Goal: Information Seeking & Learning: Learn about a topic

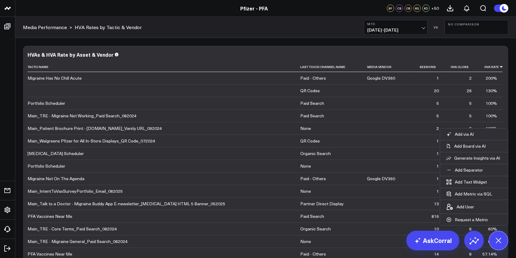
scroll to position [194, 0]
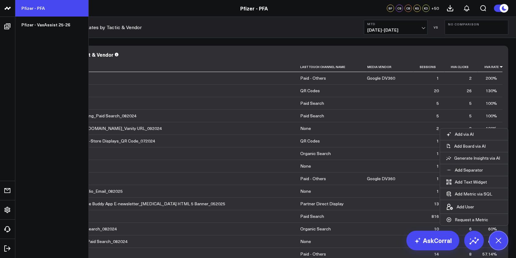
click at [33, 9] on link "Pfizer - PFA" at bounding box center [51, 8] width 73 height 17
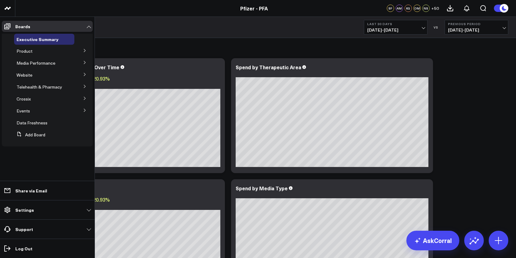
click at [84, 86] on icon at bounding box center [85, 86] width 4 height 4
click at [44, 62] on span "Media Performance" at bounding box center [36, 63] width 39 height 6
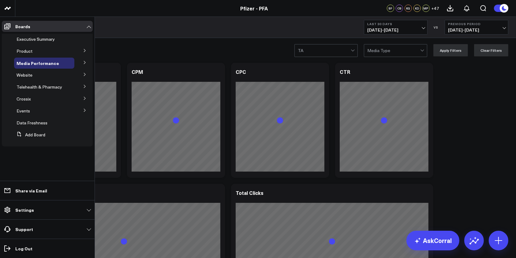
click at [83, 62] on button at bounding box center [85, 62] width 16 height 9
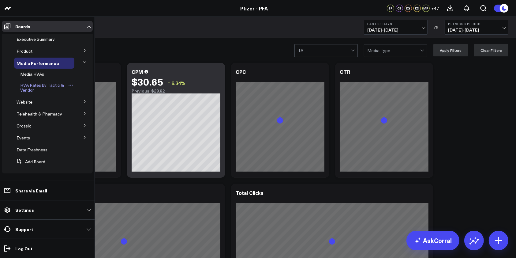
click at [40, 84] on span "HVA Rates by Tactic & Vendor" at bounding box center [42, 87] width 44 height 11
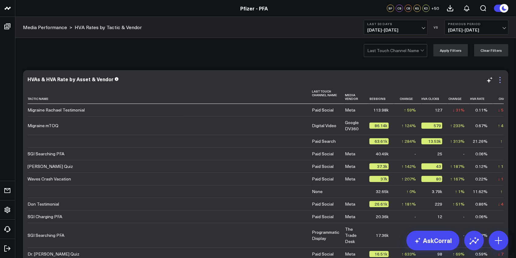
click at [501, 78] on icon at bounding box center [499, 79] width 7 height 7
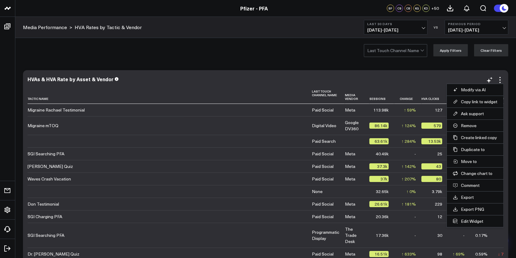
click at [0, 0] on button "HVA Rates by Tactic & Vendor" at bounding box center [0, 0] width 0 height 0
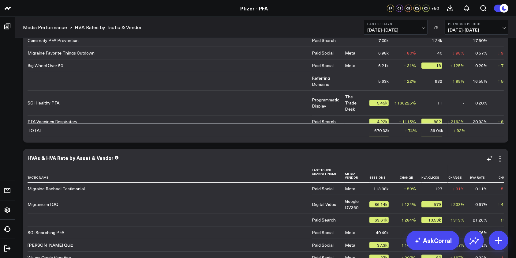
scroll to position [204, 0]
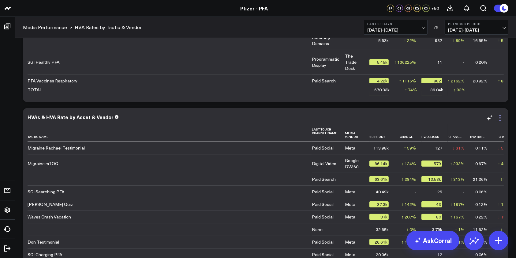
click at [500, 118] on icon at bounding box center [499, 117] width 7 height 7
drag, startPoint x: 323, startPoint y: 132, endPoint x: 316, endPoint y: 132, distance: 6.7
click at [316, 132] on th "Last Touch Channel Name" at bounding box center [328, 132] width 33 height 17
click at [345, 135] on th "Media Vendor" at bounding box center [357, 132] width 24 height 17
click at [491, 117] on icon at bounding box center [489, 117] width 7 height 7
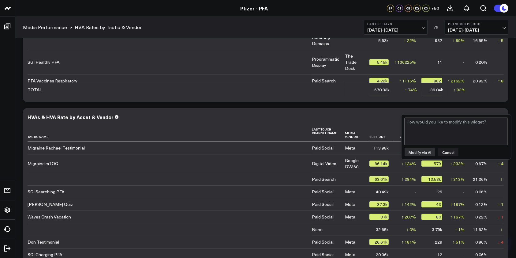
click at [461, 125] on textarea at bounding box center [455, 131] width 103 height 28
type textarea "Remove Tactic Name and Last Touch Channel Name columns"
click at [411, 150] on button "Modify via AI" at bounding box center [419, 152] width 31 height 8
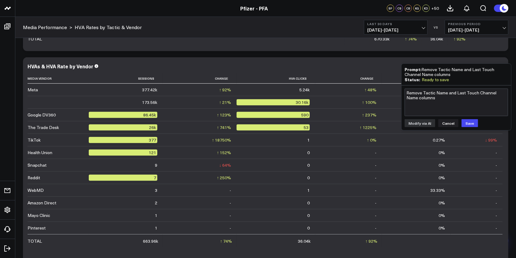
scroll to position [232, 0]
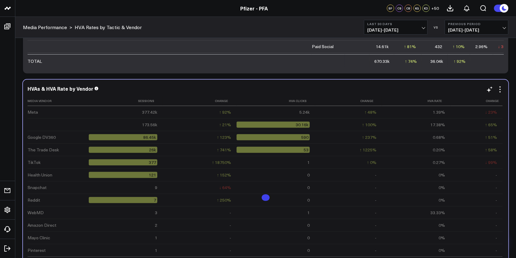
drag, startPoint x: 71, startPoint y: 205, endPoint x: 235, endPoint y: 180, distance: 166.2
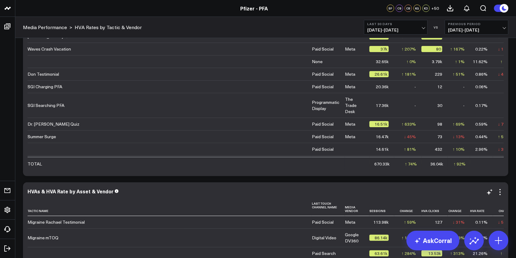
scroll to position [128, 0]
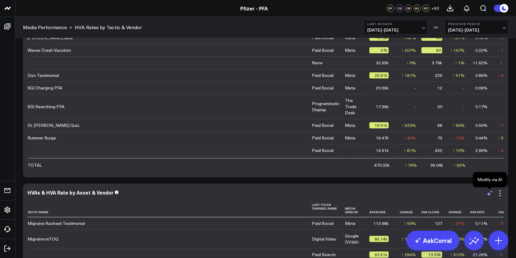
click at [490, 195] on icon at bounding box center [489, 192] width 7 height 7
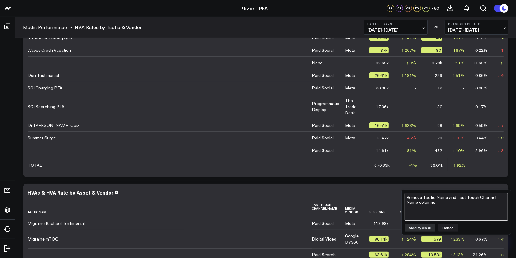
click at [467, 202] on textarea "Remove Tactic Name and Last Touch Channel Name columns" at bounding box center [455, 207] width 103 height 28
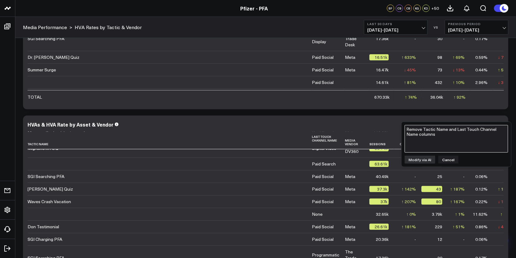
scroll to position [0, 0]
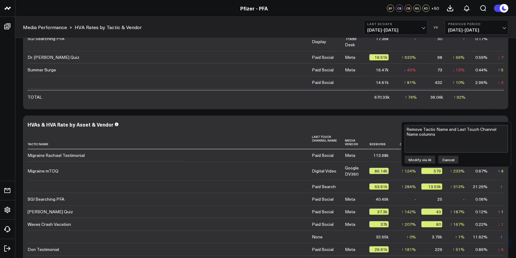
click at [444, 157] on button "Cancel" at bounding box center [448, 159] width 20 height 8
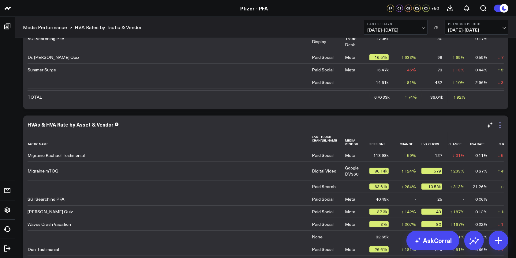
click at [502, 126] on icon at bounding box center [499, 124] width 7 height 7
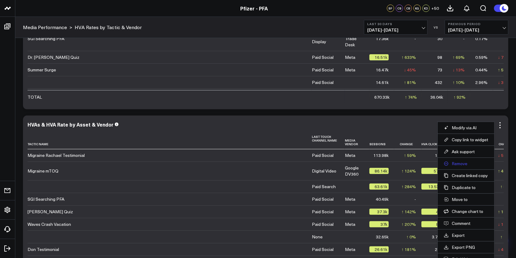
scroll to position [260, 0]
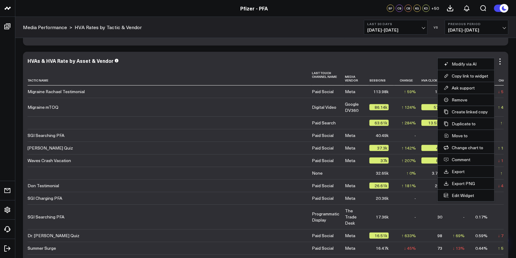
click at [449, 96] on li "Remove" at bounding box center [465, 100] width 57 height 12
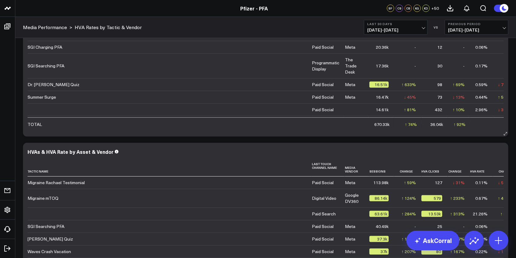
scroll to position [179, 0]
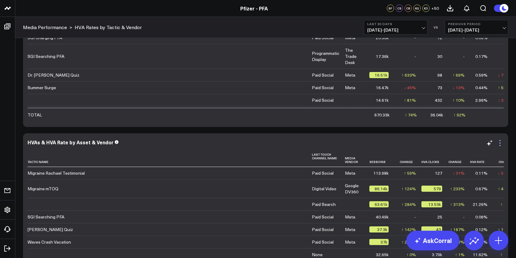
click at [499, 144] on icon at bounding box center [499, 142] width 7 height 7
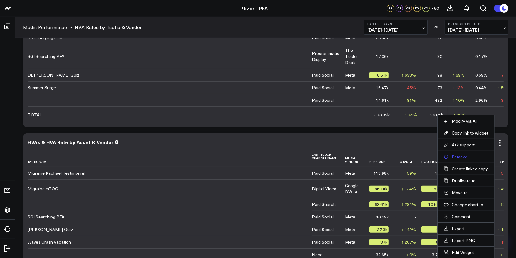
click at [452, 155] on button "Remove" at bounding box center [466, 157] width 44 height 6
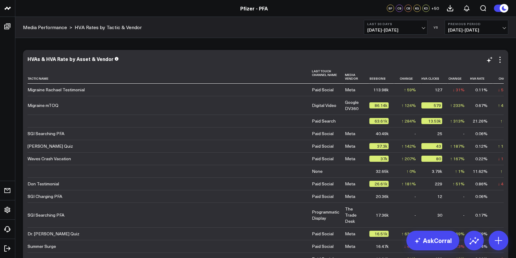
scroll to position [0, 0]
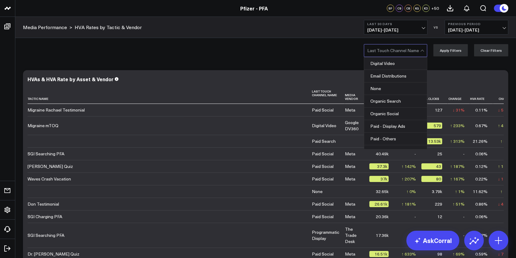
click at [423, 50] on div at bounding box center [421, 51] width 3 height 3
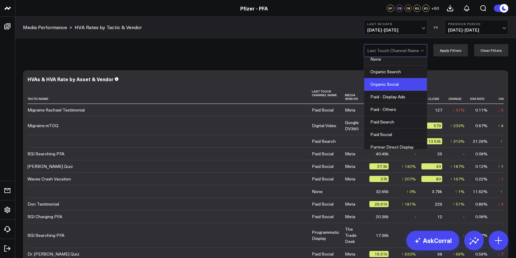
scroll to position [41, 0]
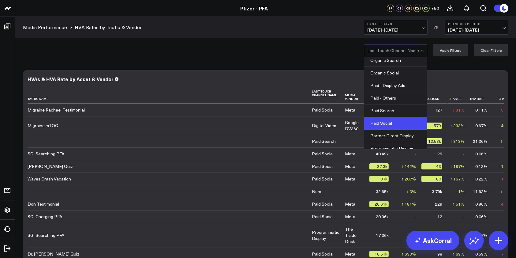
click at [379, 122] on div "Paid Social" at bounding box center [395, 123] width 63 height 13
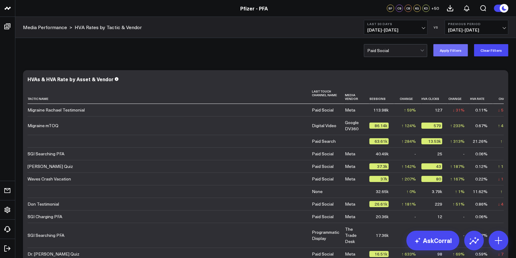
click at [449, 51] on button "Apply Filters" at bounding box center [450, 50] width 35 height 12
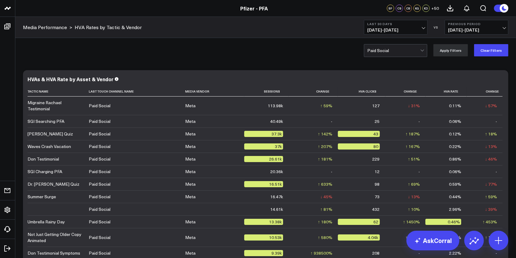
click at [495, 32] on span "07/24/25 - 08/22/25" at bounding box center [476, 30] width 57 height 5
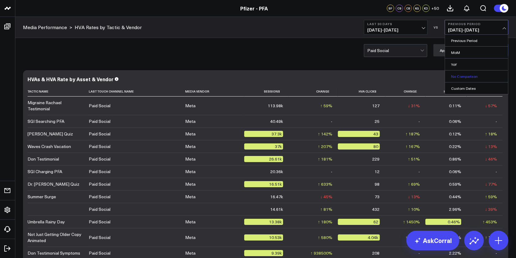
click at [469, 76] on link "No Comparison" at bounding box center [476, 76] width 63 height 12
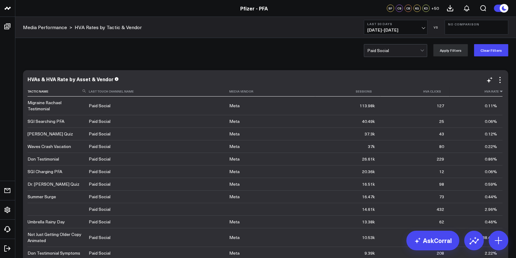
click at [499, 92] on icon at bounding box center [501, 91] width 5 height 4
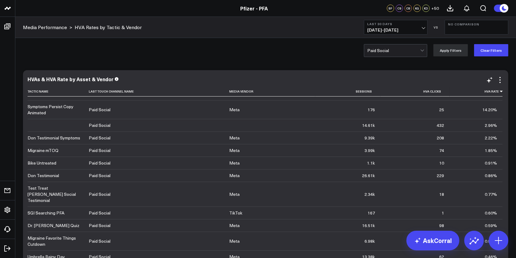
scroll to position [11, 0]
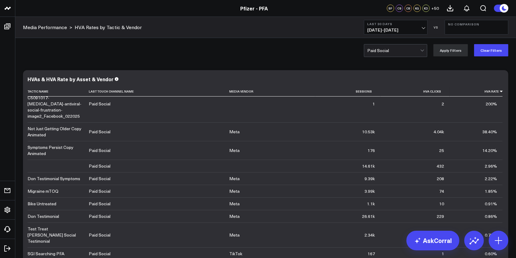
click at [422, 28] on span "08/23/25 - 09/21/25" at bounding box center [395, 30] width 57 height 5
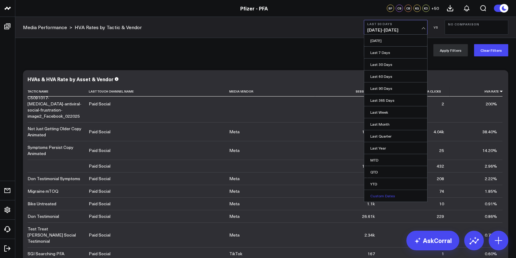
click at [386, 193] on link "Custom Dates" at bounding box center [395, 196] width 63 height 12
select select "8"
select select "2025"
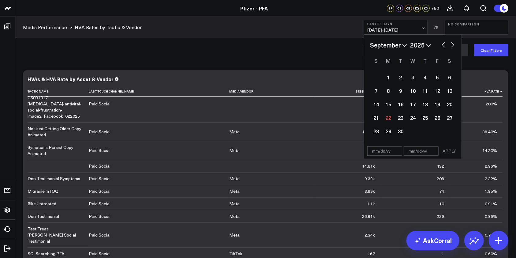
click at [442, 45] on button "button" at bounding box center [443, 43] width 6 height 7
select select "7"
select select "2025"
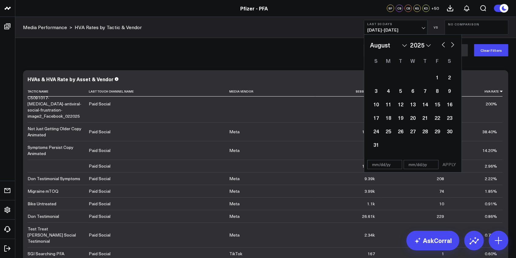
click at [442, 45] on button "button" at bounding box center [443, 43] width 6 height 7
select select "6"
select select "2025"
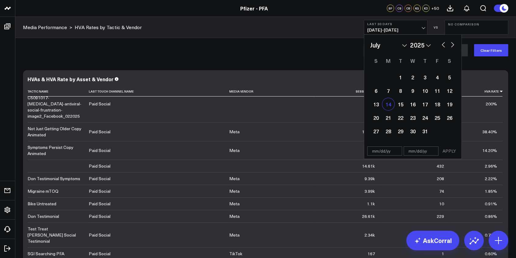
click at [389, 104] on div "14" at bounding box center [388, 104] width 12 height 12
type input "07/14/25"
select select "6"
select select "2025"
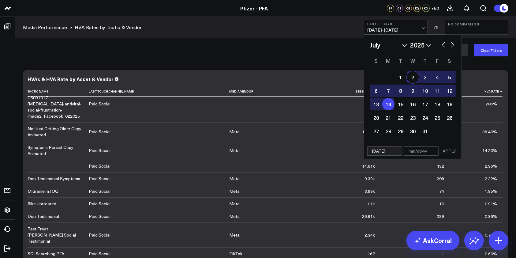
click at [450, 43] on button "button" at bounding box center [452, 43] width 6 height 7
select select "7"
select select "2025"
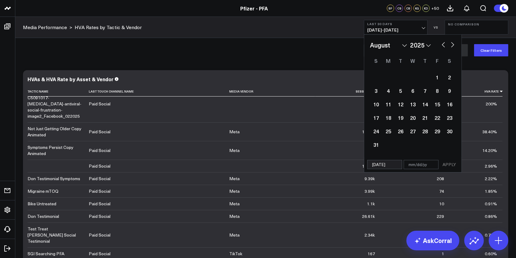
click at [450, 43] on button "button" at bounding box center [452, 43] width 6 height 7
select select "8"
select select "2025"
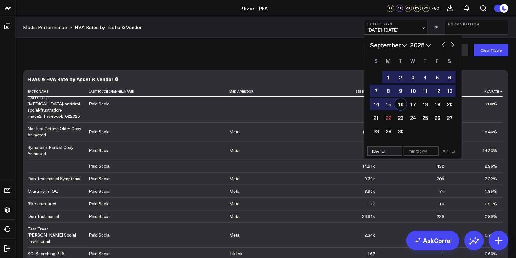
click at [404, 104] on div "16" at bounding box center [400, 104] width 12 height 12
type input "09/16/25"
select select "8"
select select "2025"
click at [446, 150] on button "APPLY" at bounding box center [449, 150] width 18 height 9
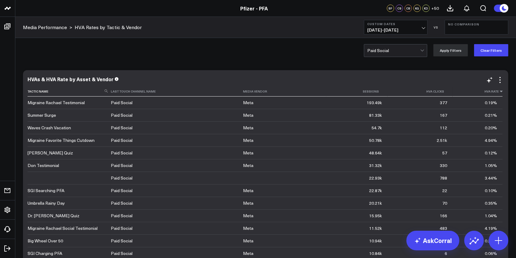
click at [499, 92] on icon at bounding box center [501, 91] width 5 height 4
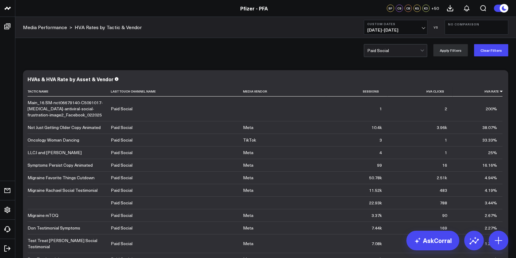
click at [299, 55] on div "Paid Social Apply Filters Clear Filters" at bounding box center [265, 50] width 500 height 24
